Goal: Navigation & Orientation: Find specific page/section

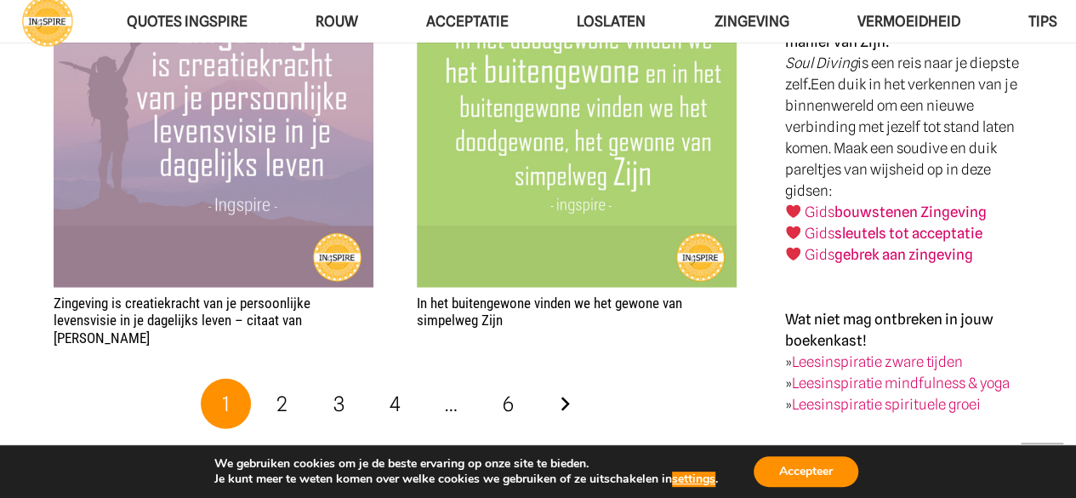
scroll to position [2416, 0]
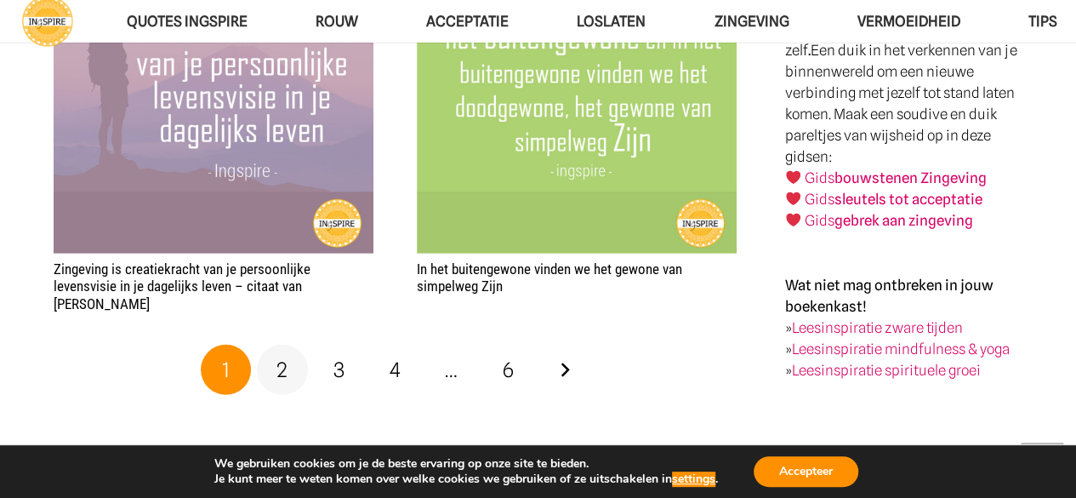
click at [283, 357] on span "2" at bounding box center [281, 369] width 11 height 25
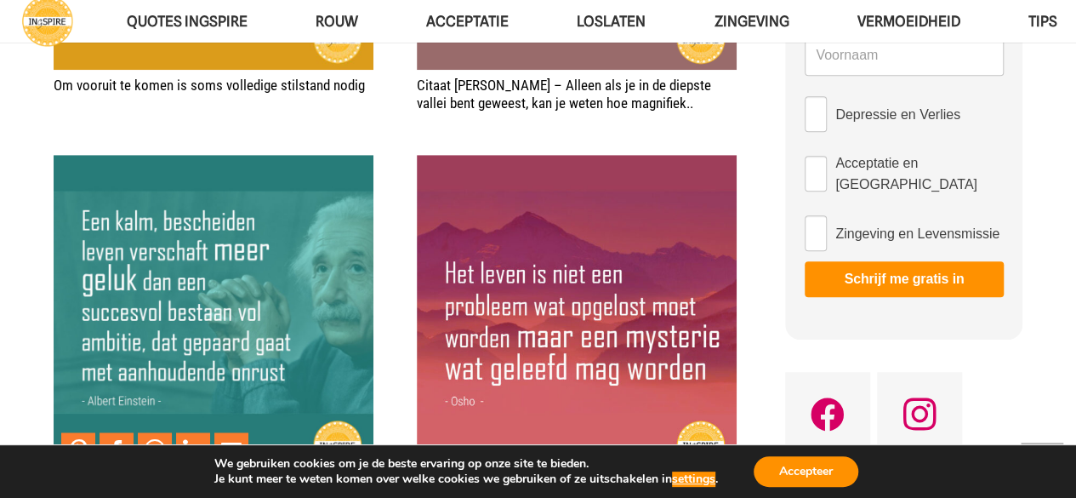
scroll to position [544, 0]
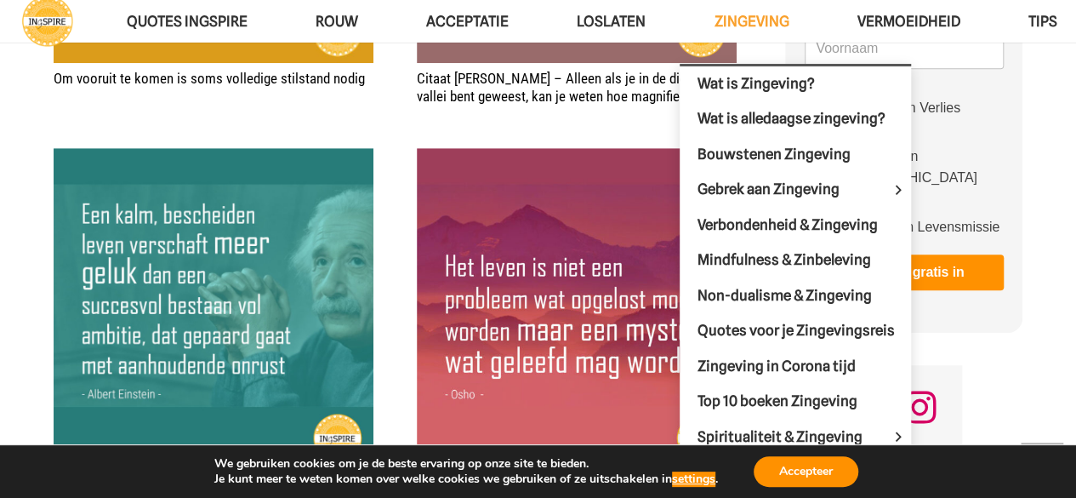
click at [762, 25] on span "Zingeving" at bounding box center [751, 21] width 75 height 17
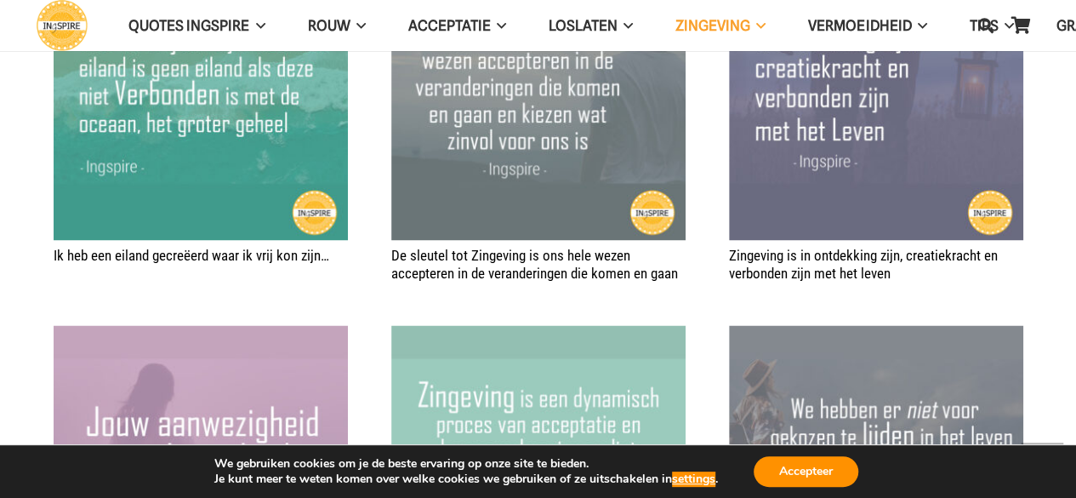
scroll to position [1225, 0]
